Goal: Transaction & Acquisition: Purchase product/service

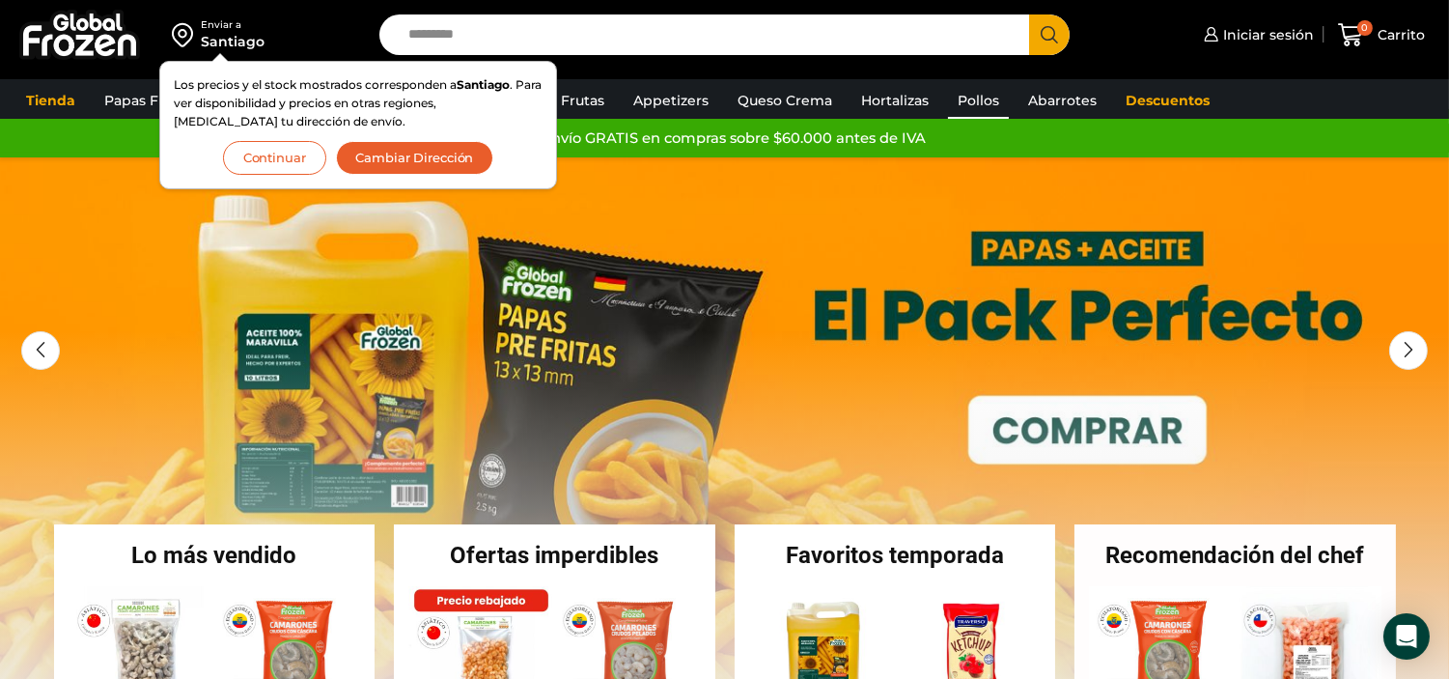
click at [968, 104] on link "Pollos" at bounding box center [978, 100] width 61 height 37
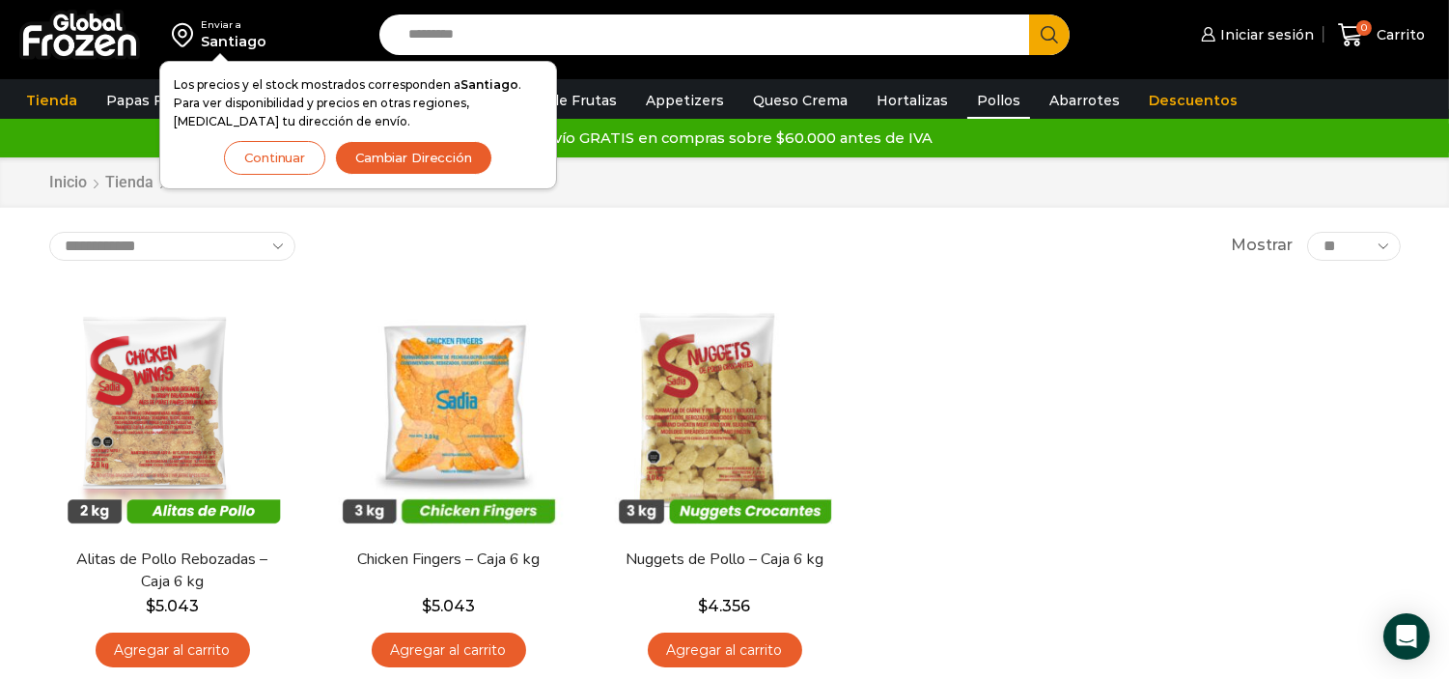
click at [678, 233] on div "**********" at bounding box center [724, 246] width 1351 height 29
click at [0, 181] on div "Inicio Tienda Pollos" at bounding box center [724, 182] width 1449 height 50
click at [1010, 394] on div "En stock Vista Rápida Alitas de Pollo Rebozadas – Caja 6 kg $ 5.043 Agregar al …" at bounding box center [725, 483] width 1380 height 422
drag, startPoint x: 1120, startPoint y: 319, endPoint x: 1122, endPoint y: 302, distance: 17.5
click at [1121, 319] on div "En stock Vista Rápida Alitas de Pollo Rebozadas – Caja 6 kg $ 5.043 Agregar al …" at bounding box center [725, 483] width 1380 height 422
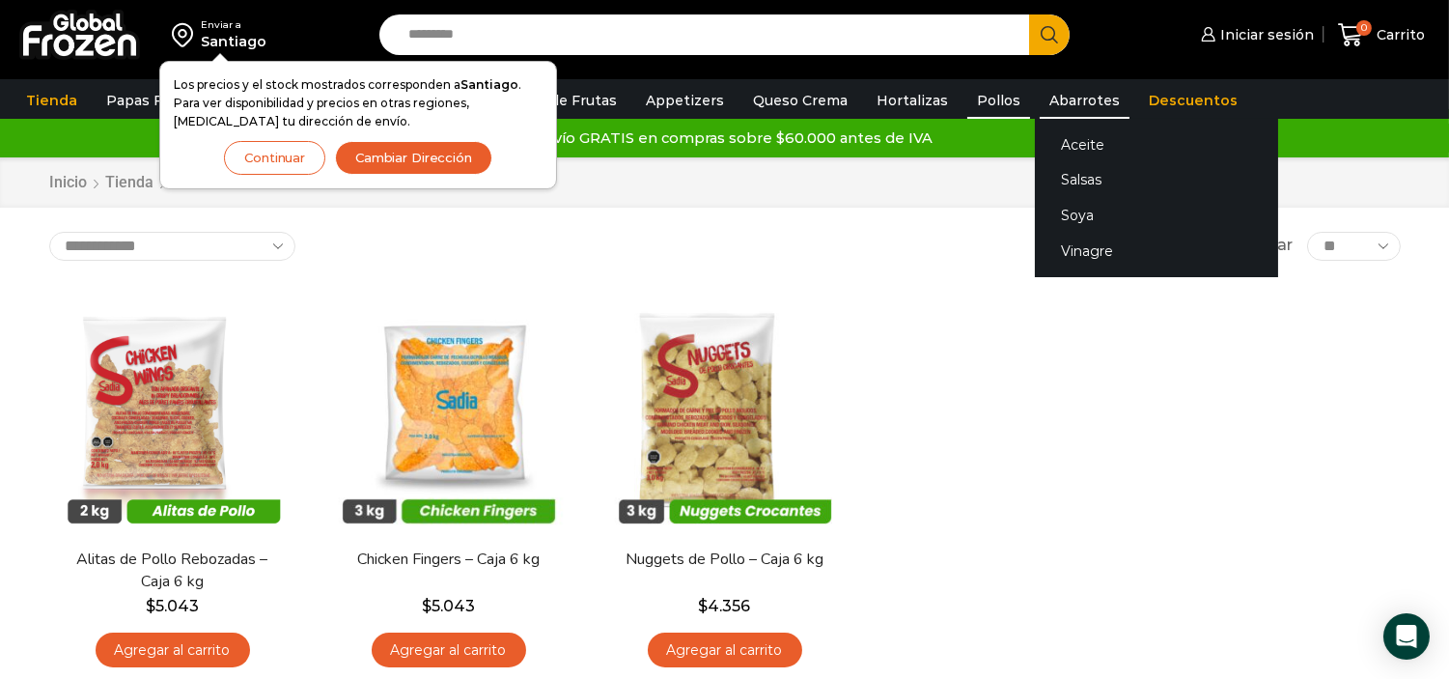
click at [1063, 102] on link "Abarrotes" at bounding box center [1085, 100] width 90 height 37
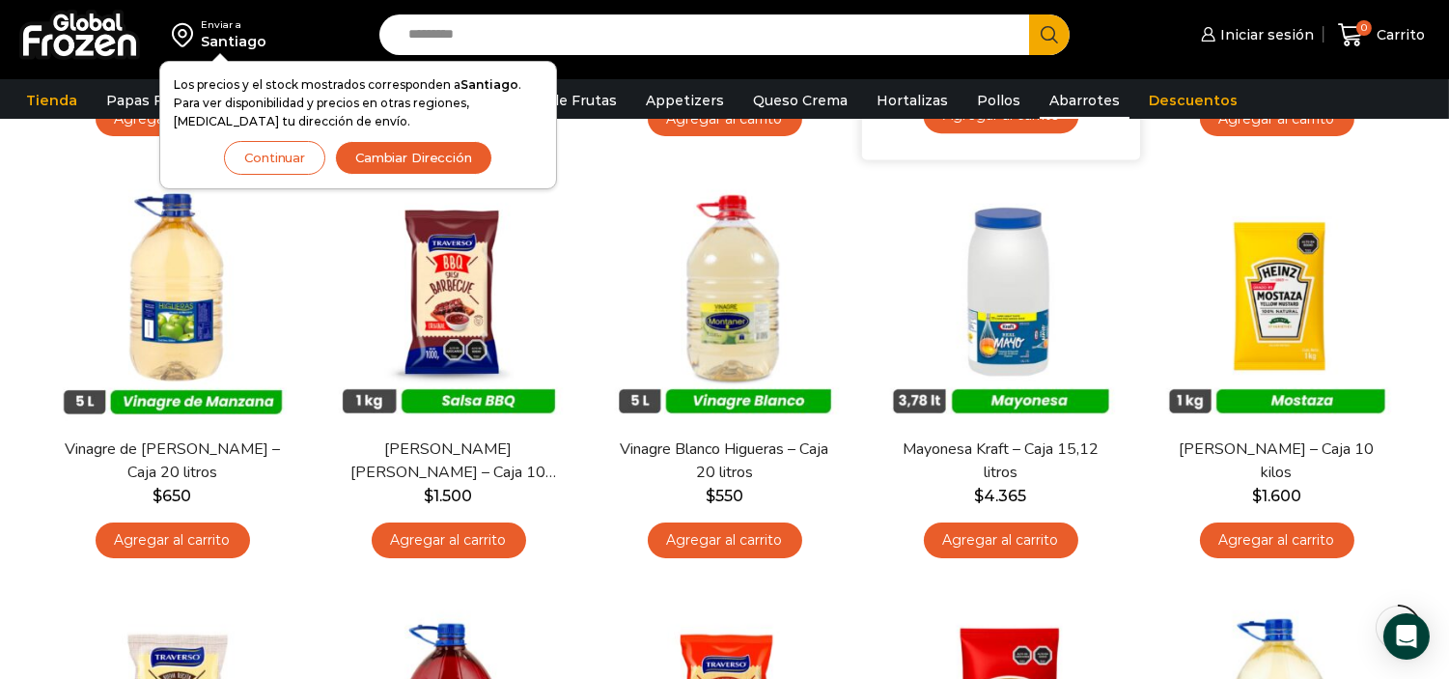
scroll to position [536, 0]
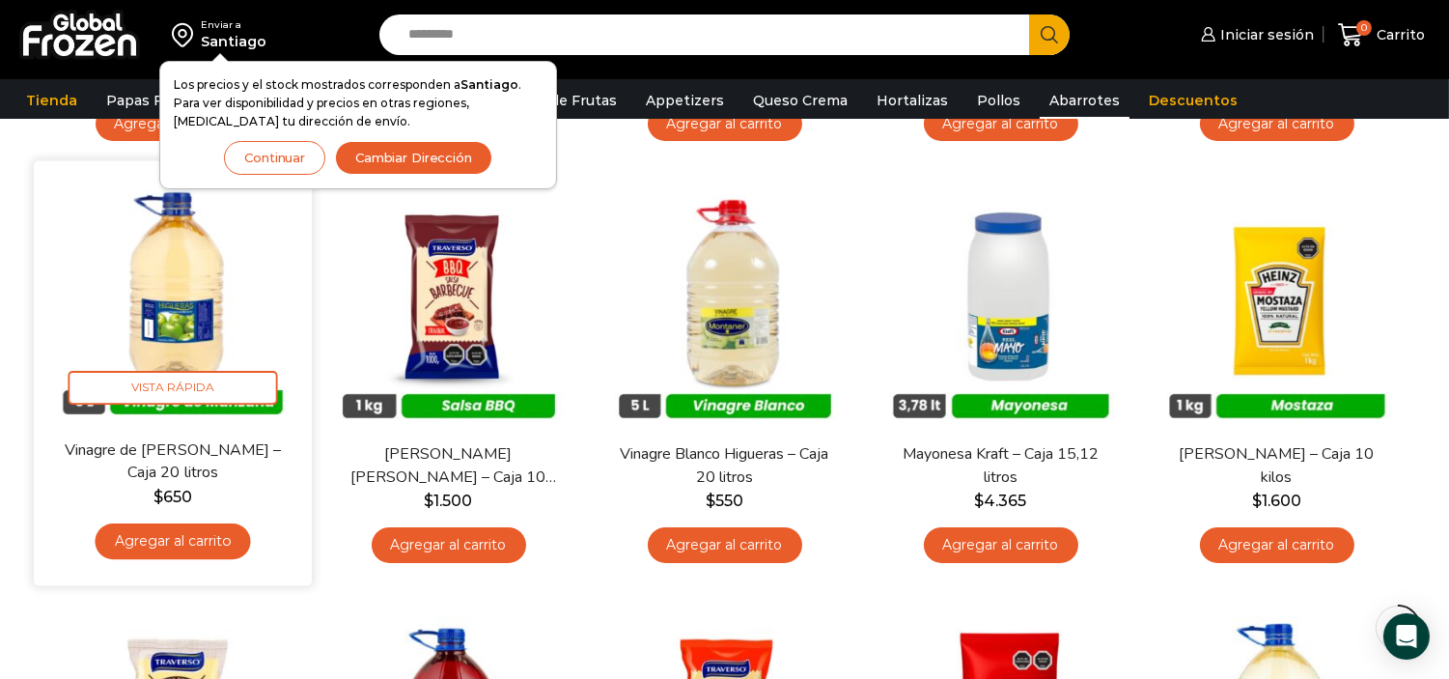
click at [194, 314] on img at bounding box center [172, 300] width 249 height 249
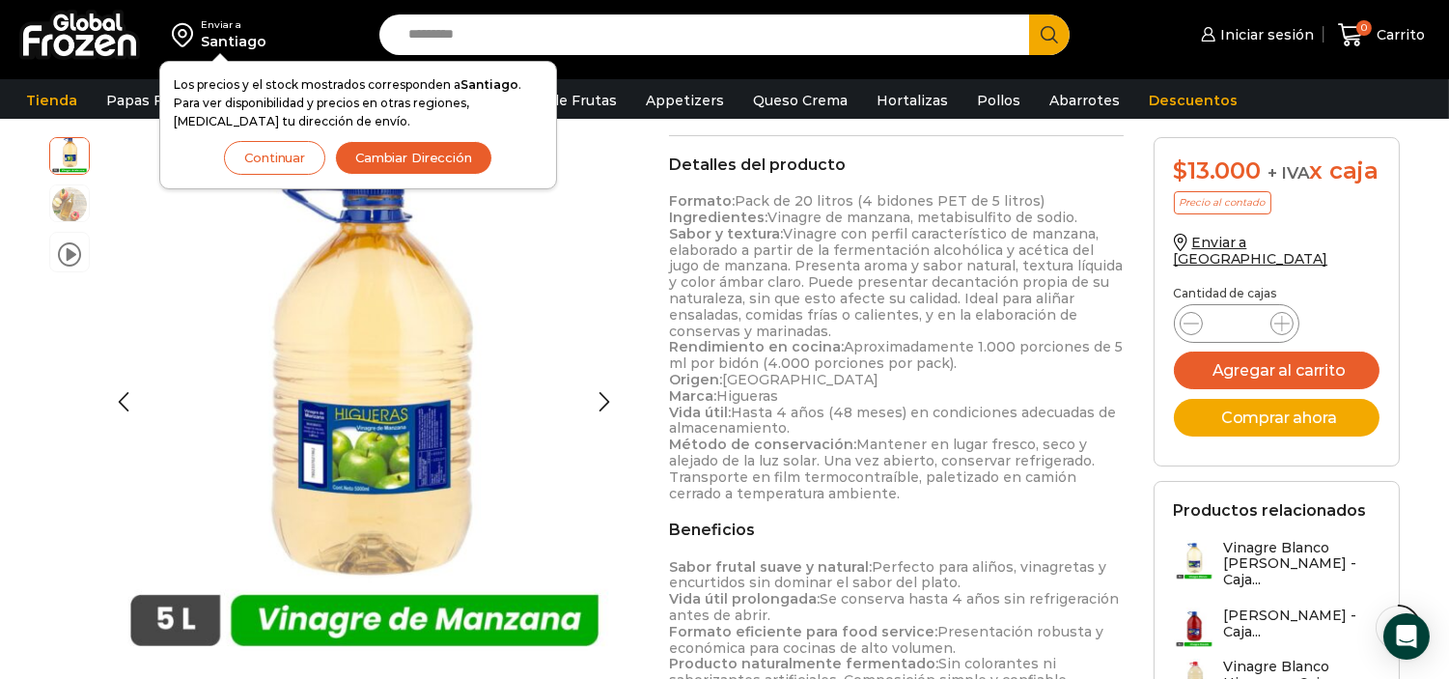
scroll to position [537, 0]
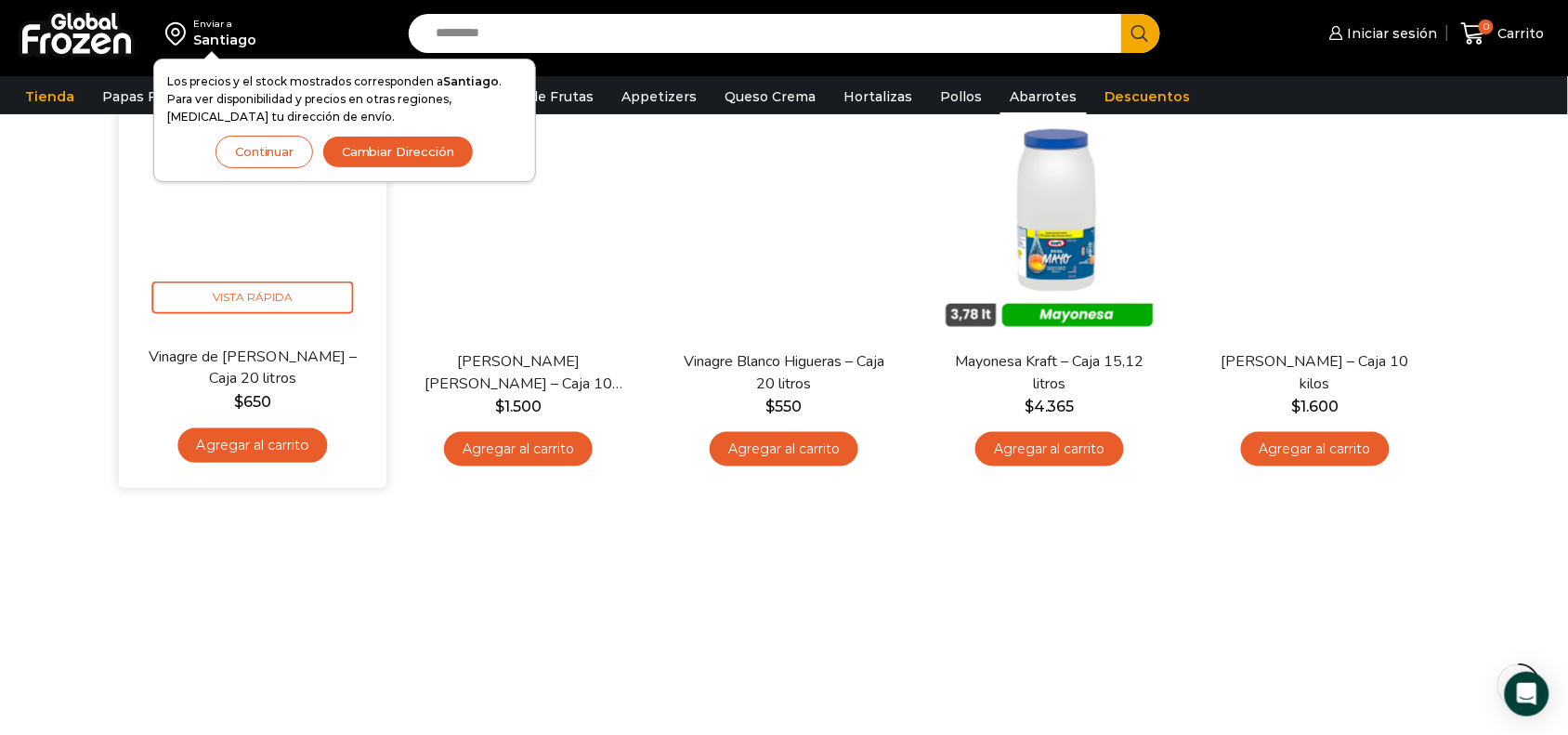
scroll to position [580, 0]
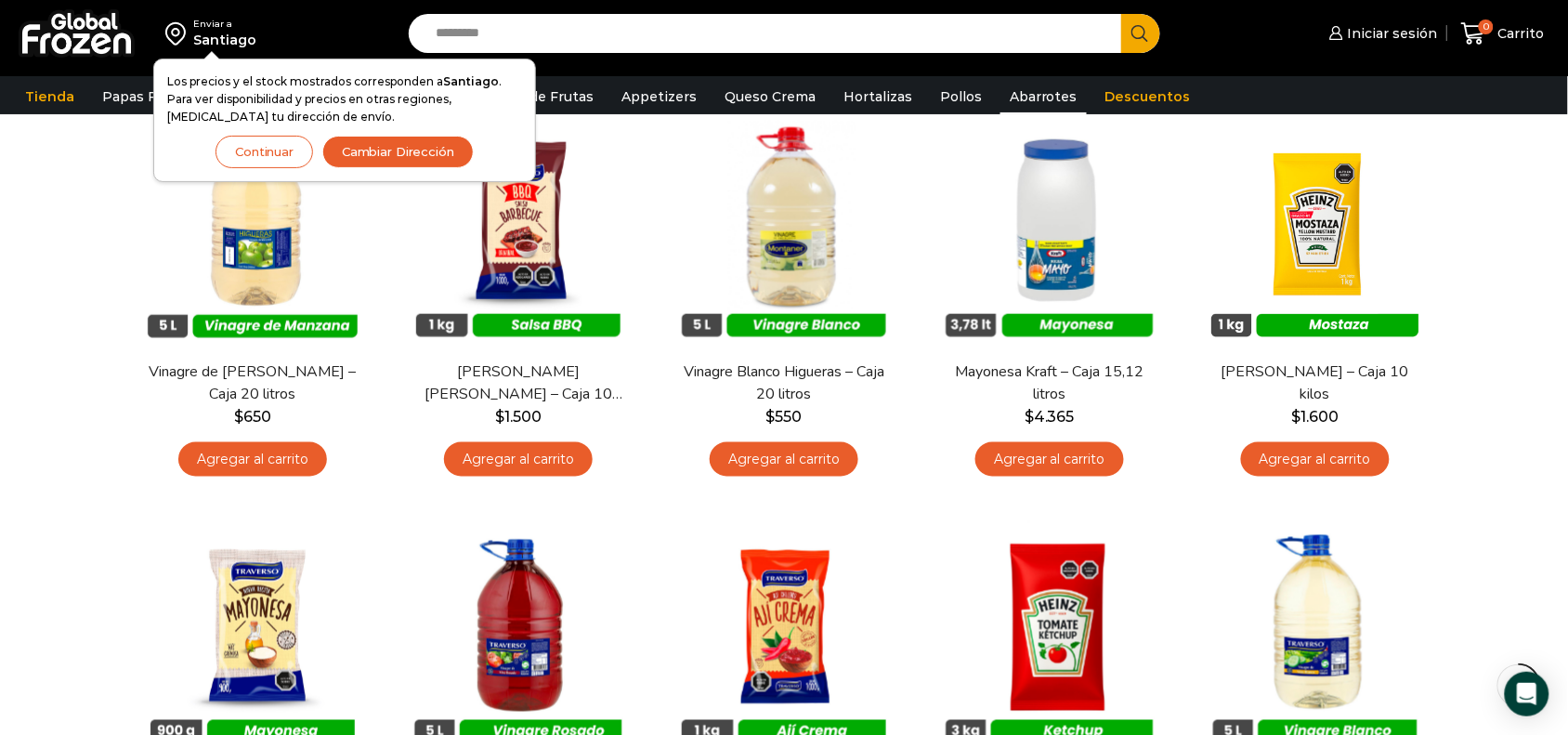
click at [261, 161] on button "Continuar" at bounding box center [264, 152] width 97 height 33
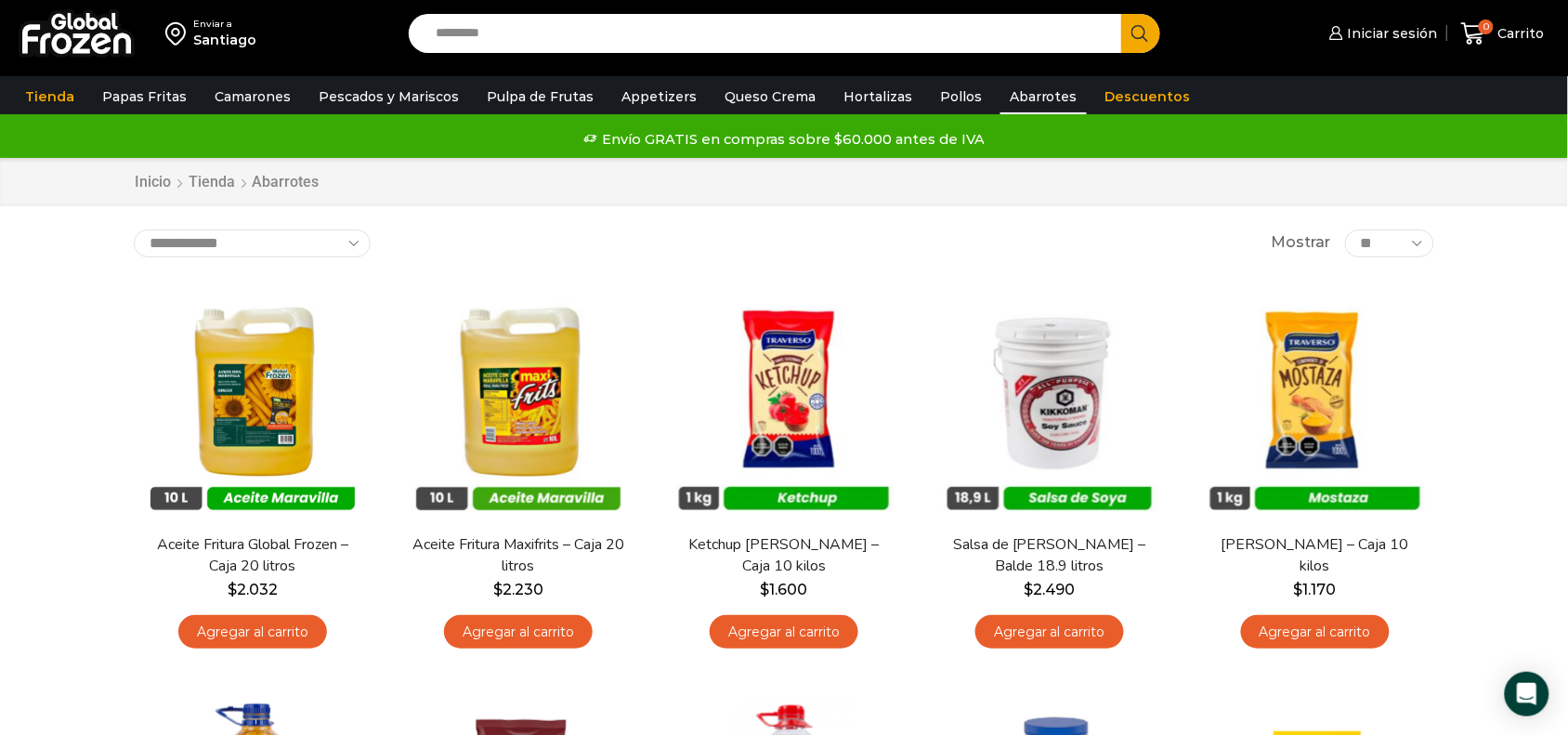
scroll to position [0, 0]
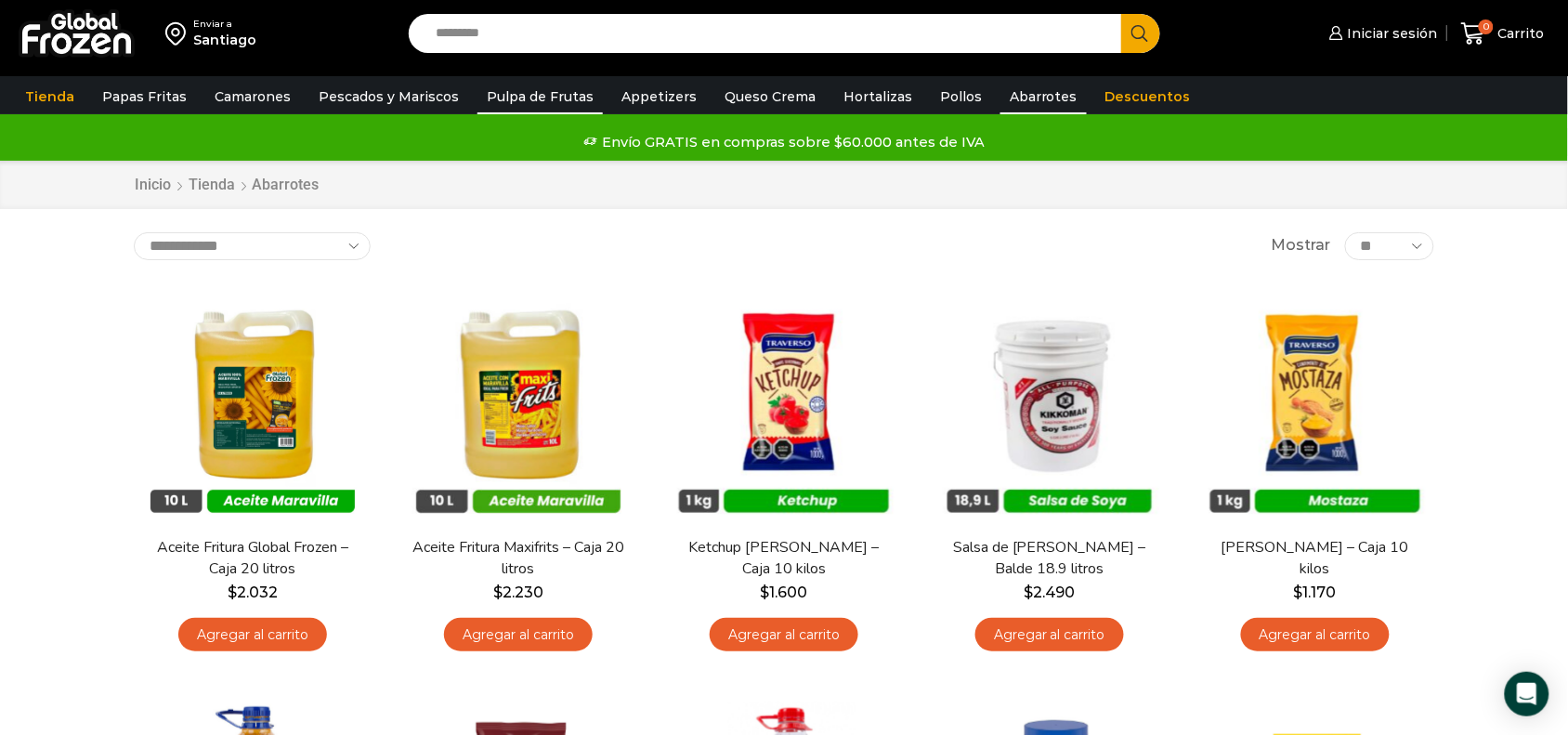
click at [516, 94] on link "Pulpa de Frutas" at bounding box center [540, 96] width 125 height 36
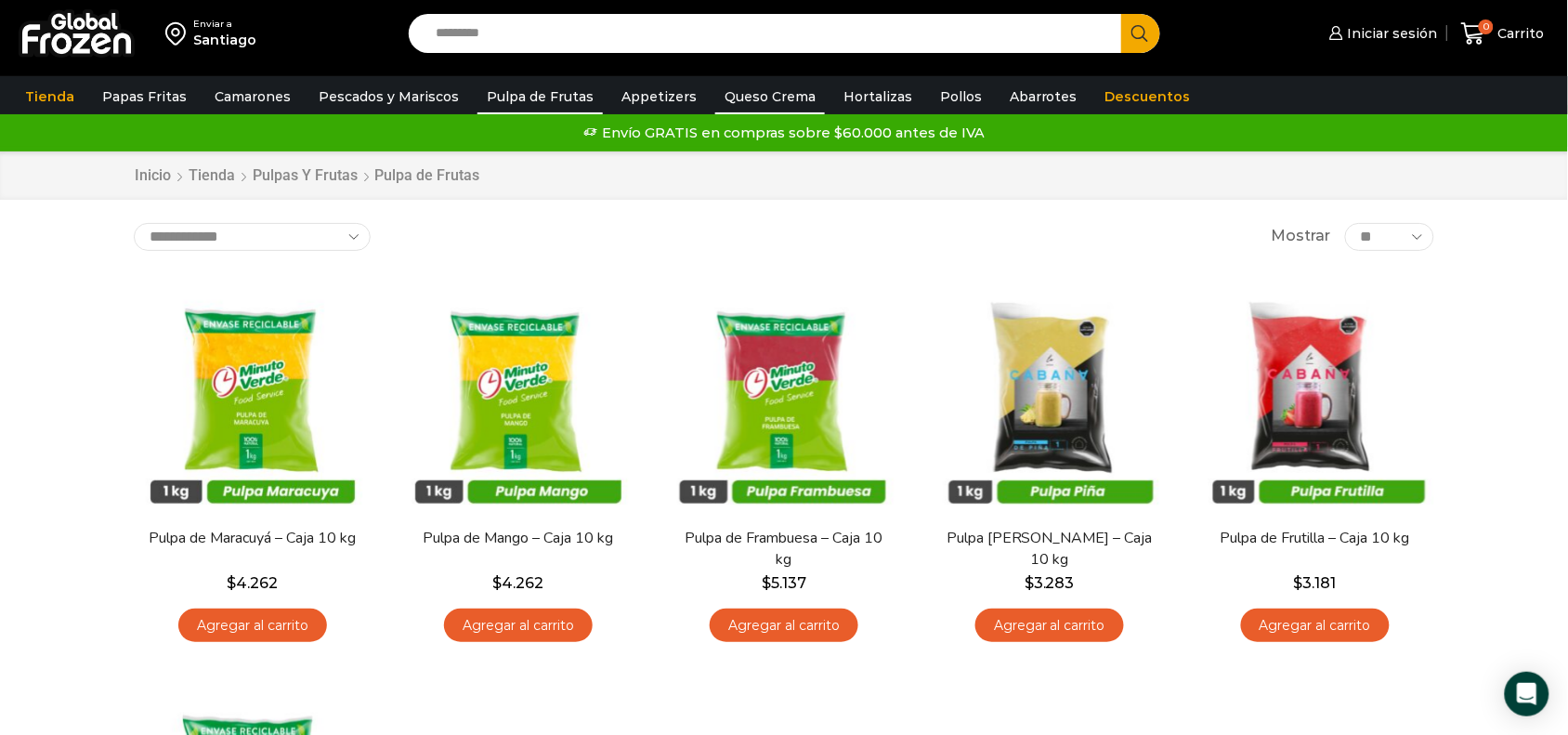
click at [745, 90] on link "Queso Crema" at bounding box center [770, 96] width 110 height 36
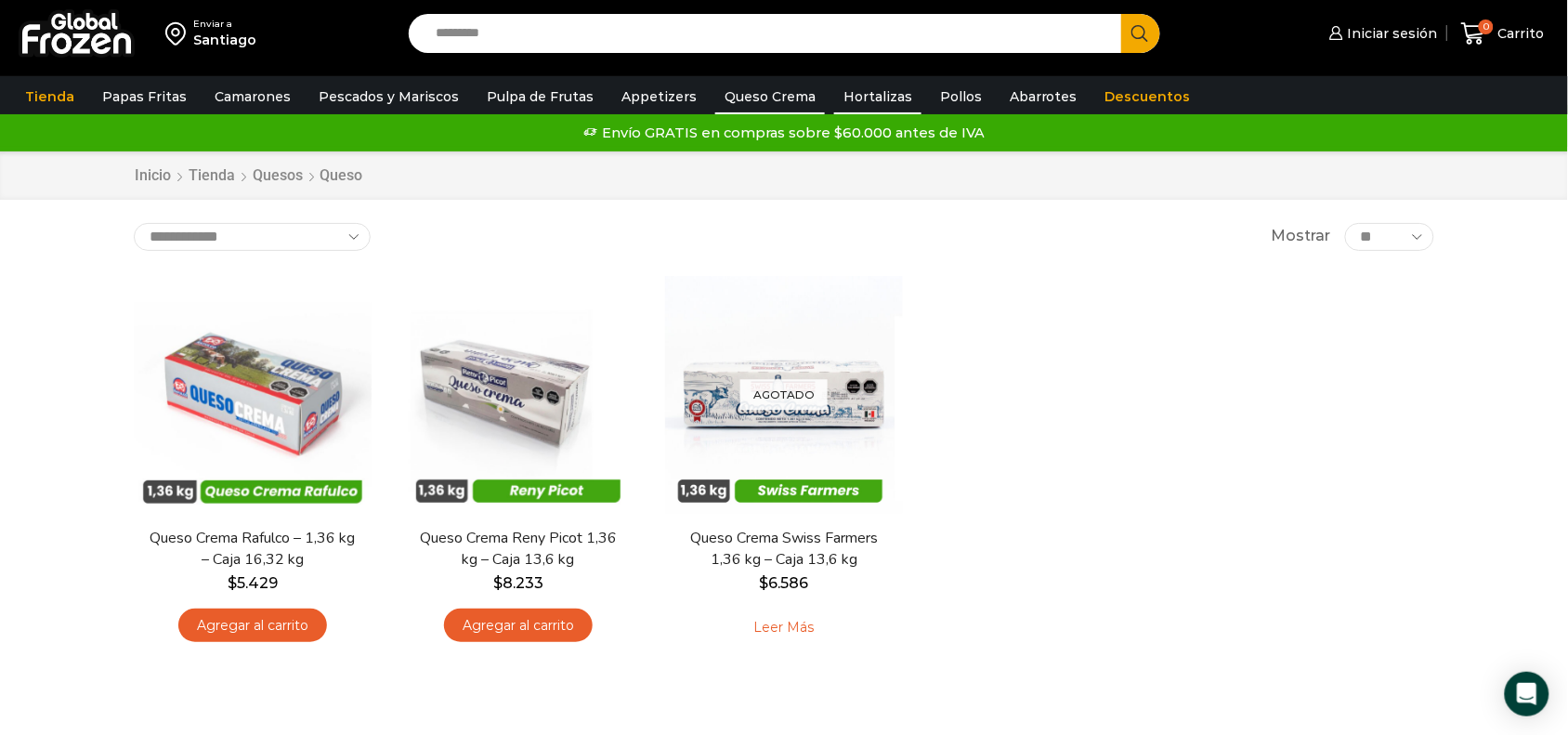
click at [855, 95] on link "Hortalizas" at bounding box center [878, 96] width 88 height 36
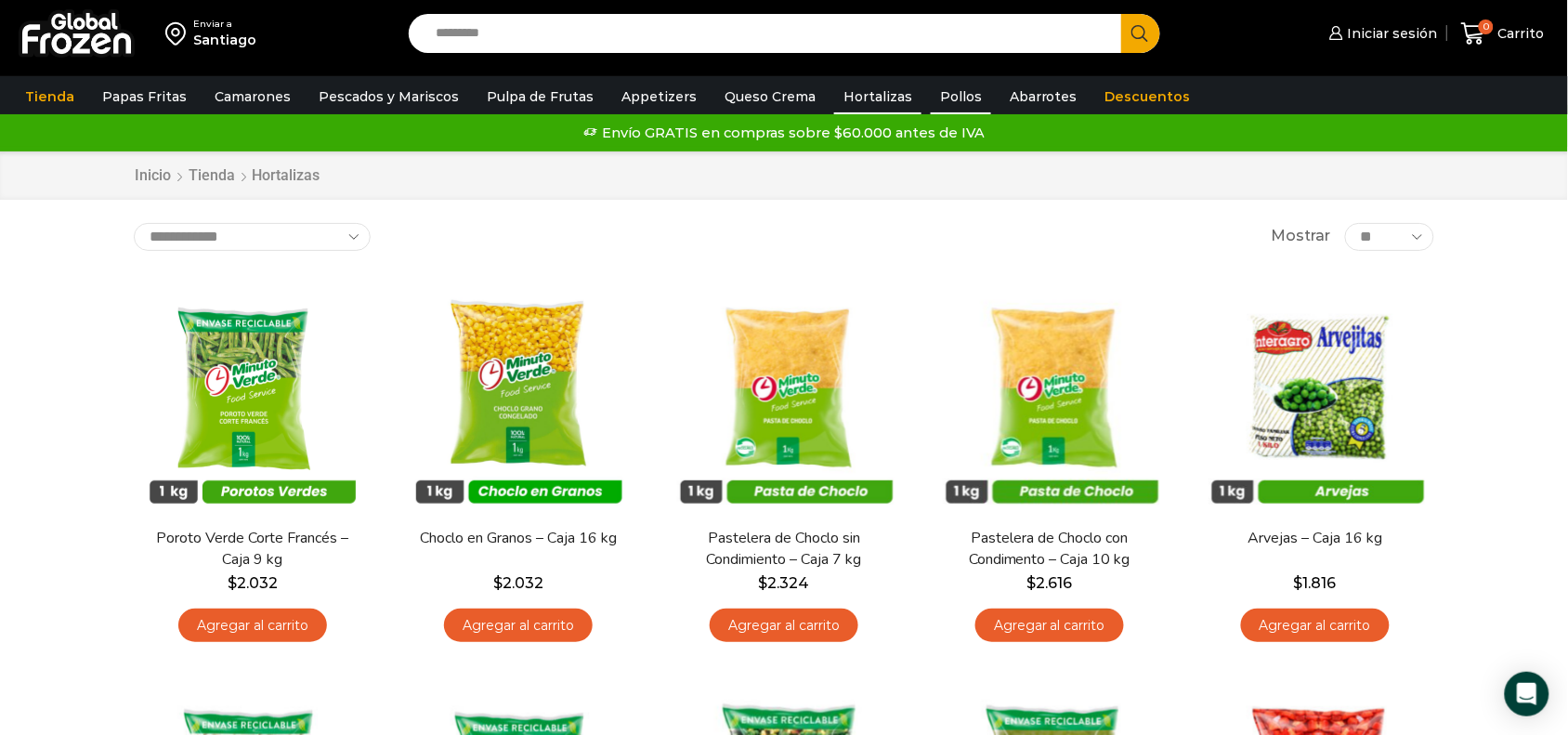
click at [962, 104] on link "Pollos" at bounding box center [961, 96] width 61 height 36
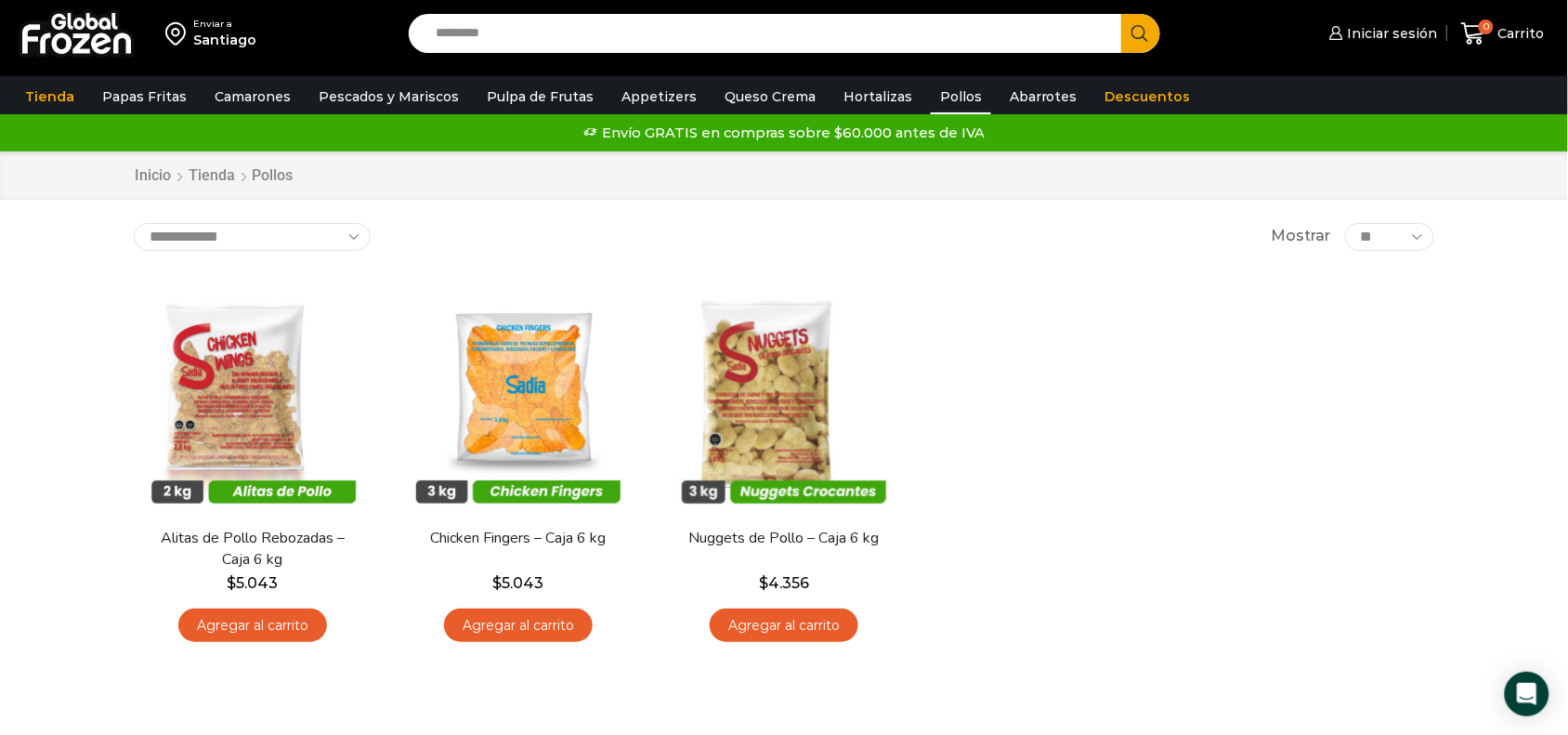
click at [1185, 620] on div "En stock [GEOGRAPHIC_DATA] Alitas de Pollo Rebozadas – Caja 6 kg $ 5.043 Agrega…" at bounding box center [784, 465] width 1328 height 406
